Goal: Navigation & Orientation: Find specific page/section

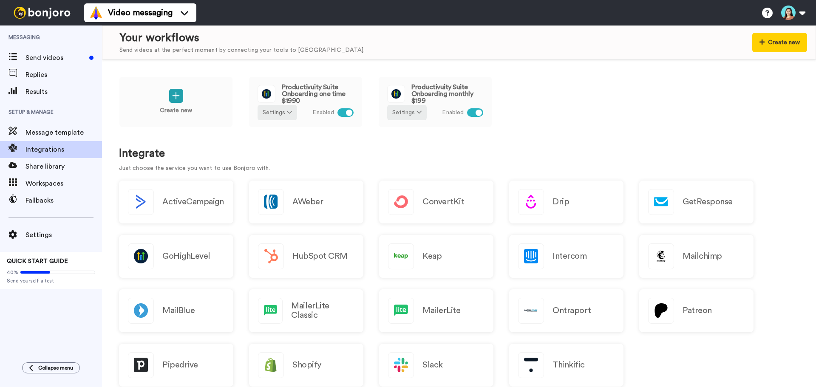
click at [393, 160] on div "Create new Productivuity Suite Onboarding one time $1990 Settings Enabled Produ…" at bounding box center [459, 223] width 714 height 328
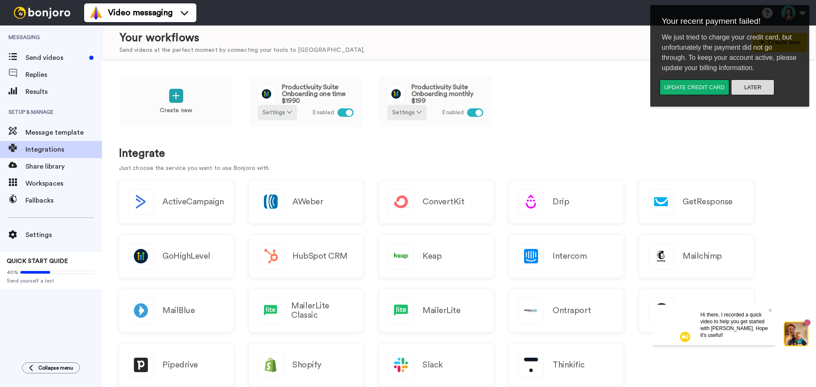
click at [763, 90] on button "Later" at bounding box center [752, 87] width 43 height 16
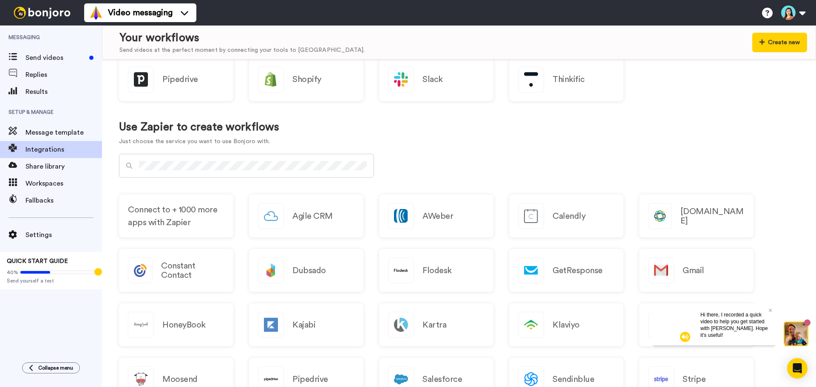
scroll to position [382, 0]
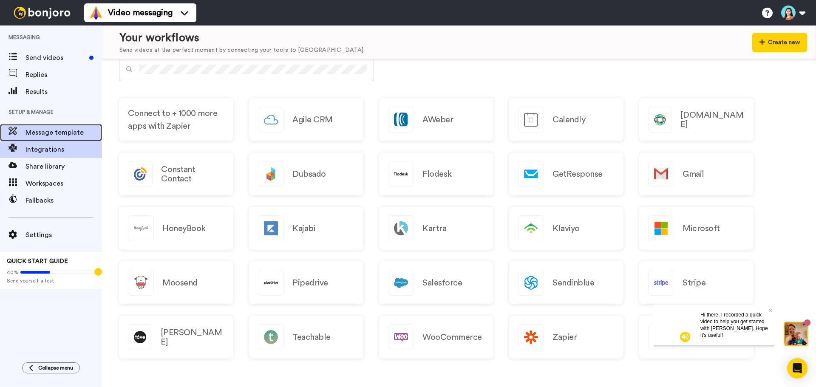
click at [78, 128] on span "Message template" at bounding box center [63, 132] width 76 height 10
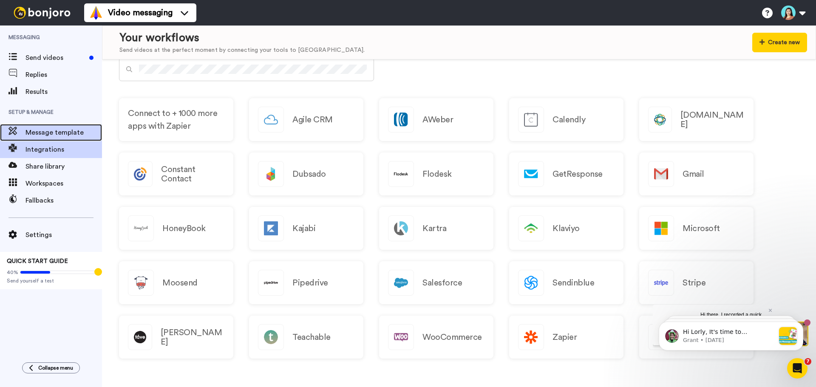
scroll to position [0, 0]
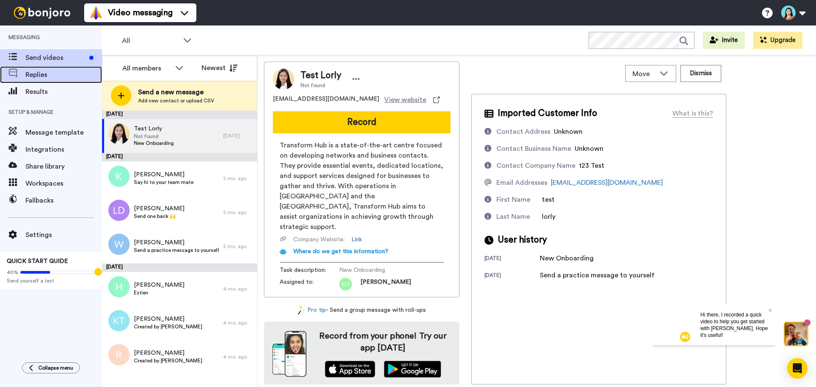
click at [59, 73] on span "Replies" at bounding box center [63, 75] width 76 height 10
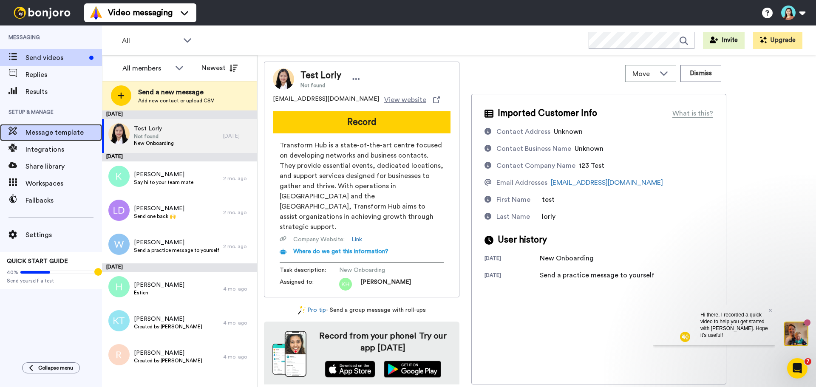
click at [47, 128] on span "Message template" at bounding box center [63, 132] width 76 height 10
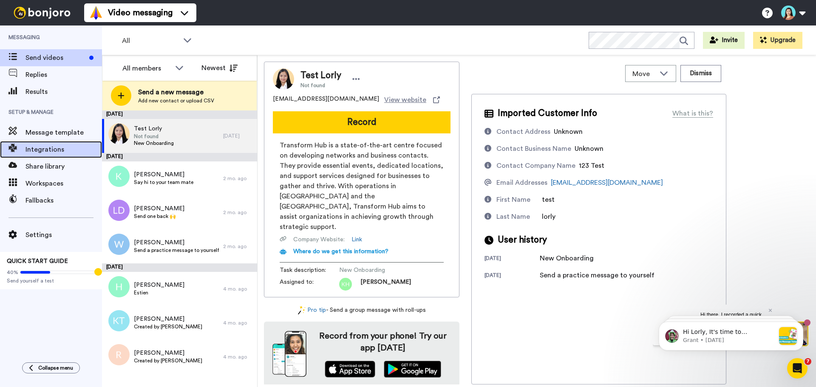
click at [48, 145] on span "Integrations" at bounding box center [63, 149] width 76 height 10
